Goal: Task Accomplishment & Management: Use online tool/utility

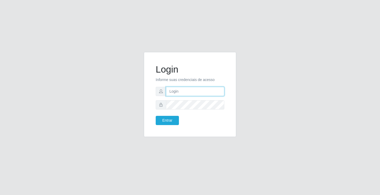
drag, startPoint x: 174, startPoint y: 91, endPoint x: 182, endPoint y: 99, distance: 11.6
click at [174, 91] on input "text" at bounding box center [195, 91] width 58 height 9
type input "[PERSON_NAME]"
click at [155, 116] on button "Entrar" at bounding box center [166, 120] width 23 height 9
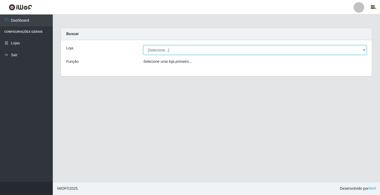
click at [176, 50] on select "[Selecione...] Ideal - Conceição" at bounding box center [254, 49] width 223 height 9
select select "231"
click at [143, 45] on select "[Selecione...] Ideal - Conceição" at bounding box center [254, 49] width 223 height 9
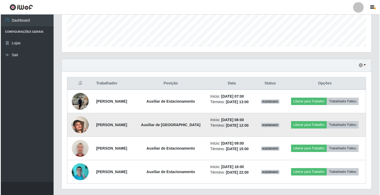
scroll to position [155, 0]
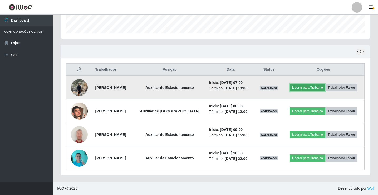
click at [307, 85] on button "Liberar para Trabalho" at bounding box center [308, 87] width 36 height 7
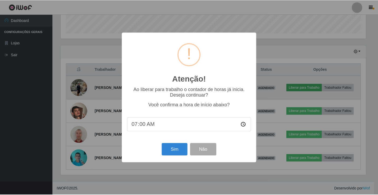
scroll to position [109, 307]
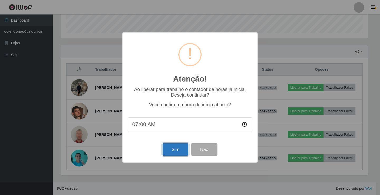
click at [176, 151] on button "Sim" at bounding box center [175, 149] width 26 height 12
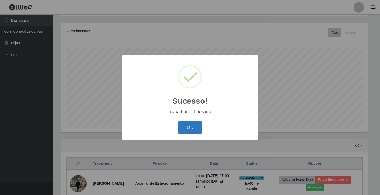
click at [197, 127] on button "OK" at bounding box center [190, 127] width 25 height 12
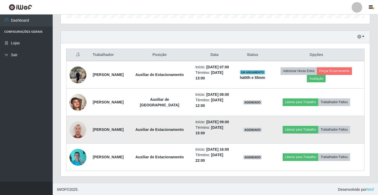
scroll to position [171, 0]
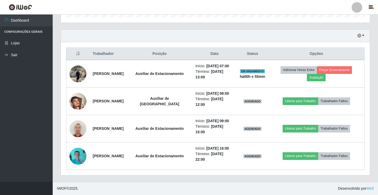
click at [357, 8] on div at bounding box center [357, 7] width 11 height 11
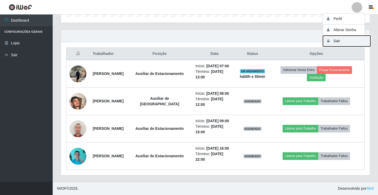
click at [352, 39] on button "Sair" at bounding box center [346, 41] width 47 height 11
